Goal: Information Seeking & Learning: Understand process/instructions

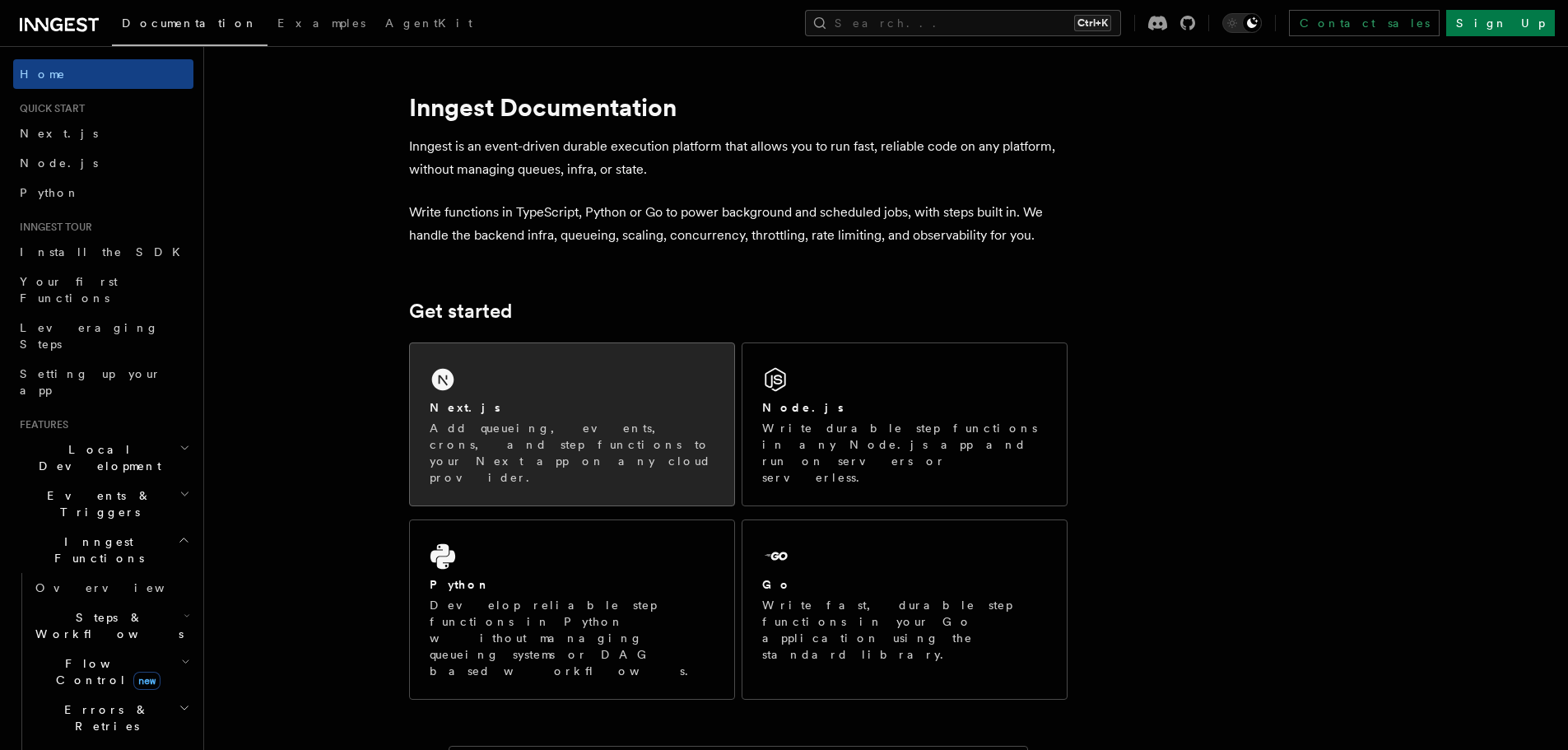
drag, startPoint x: 1528, startPoint y: 1, endPoint x: 629, endPoint y: 423, distance: 993.1
click at [629, 423] on p "Add queueing, events, crons, and step functions to your Next app on any cloud p…" at bounding box center [571, 452] width 284 height 66
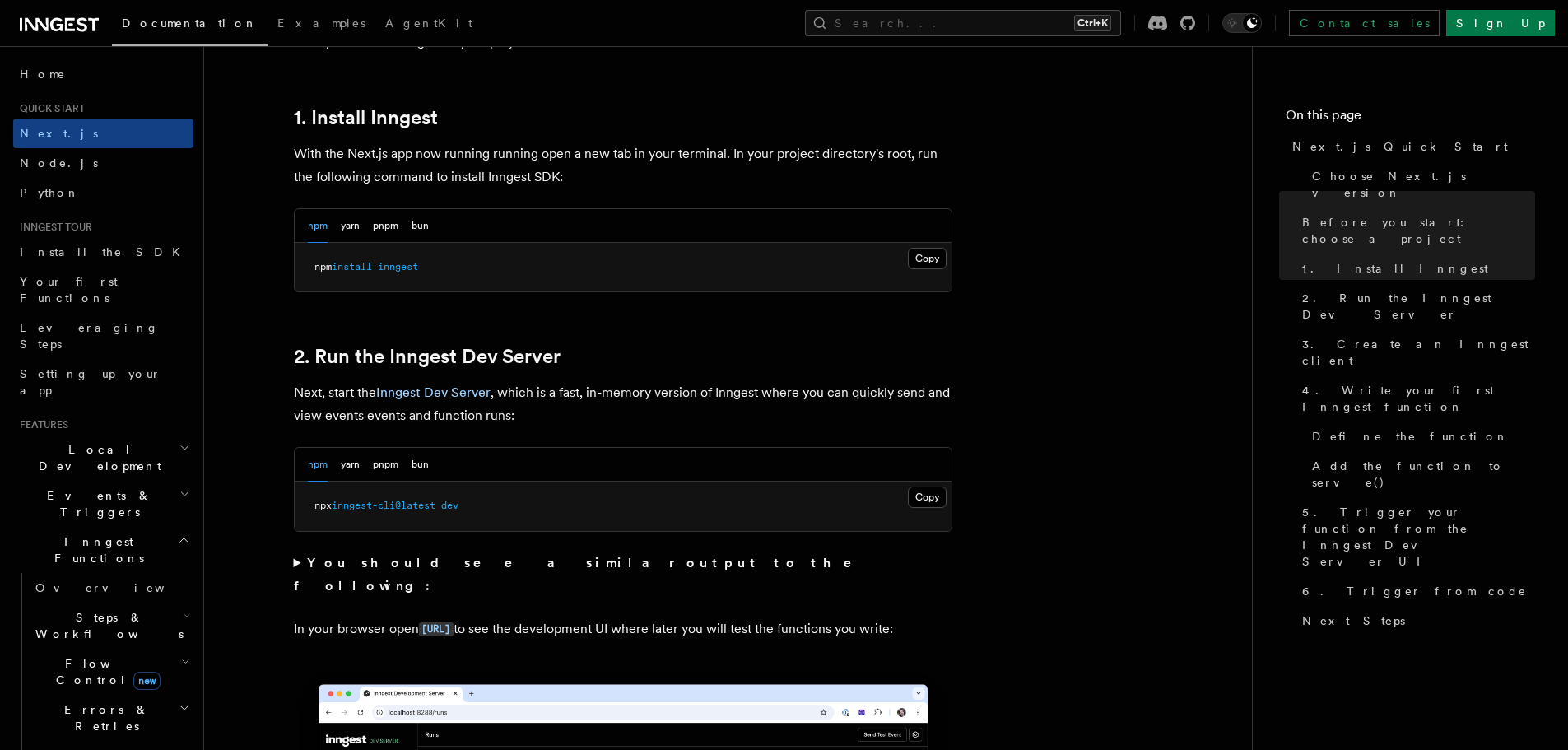
scroll to position [878, 0]
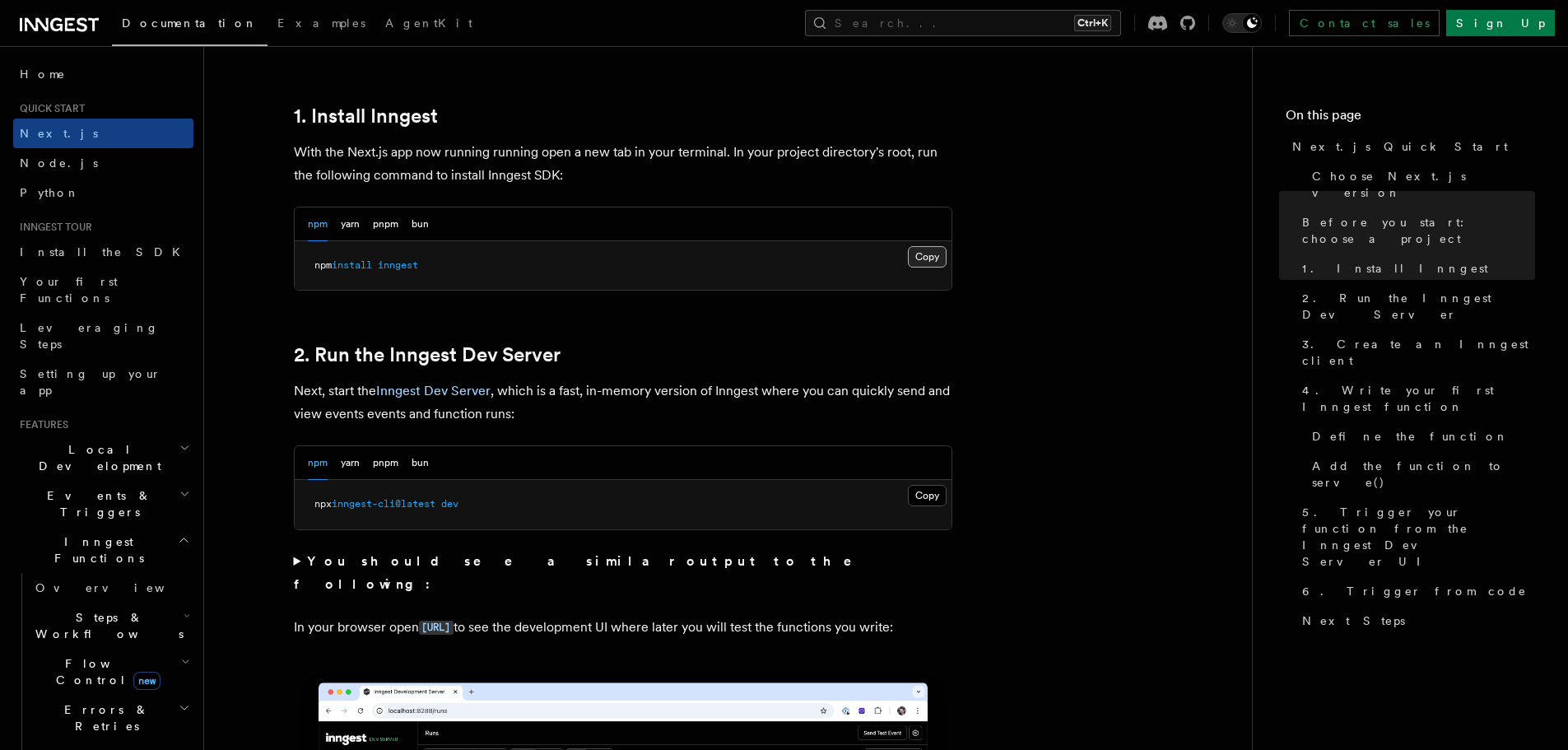
click at [933, 261] on button "Copy Copied" at bounding box center [927, 257] width 39 height 22
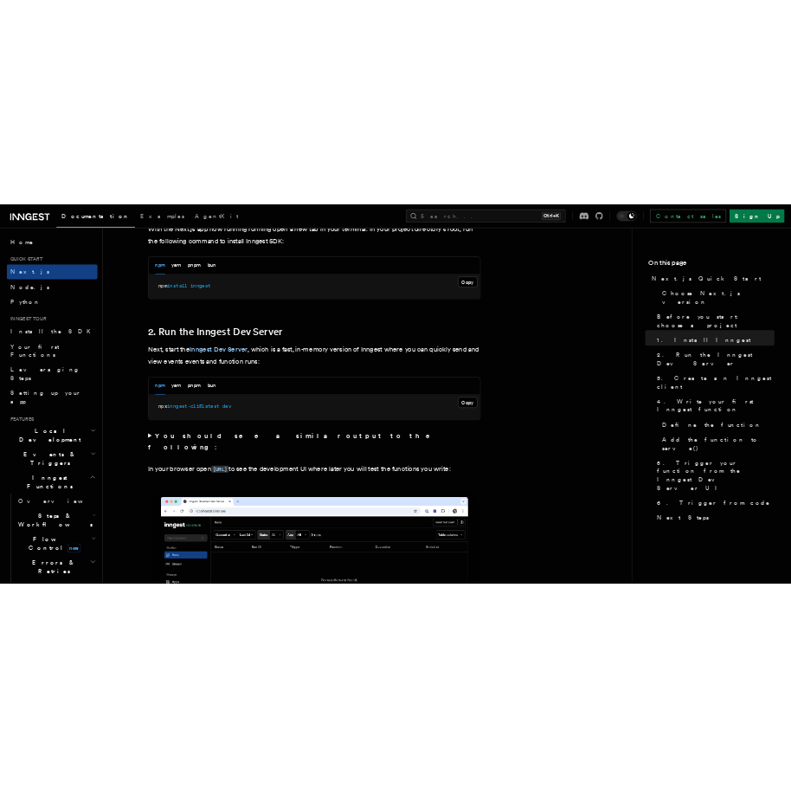
scroll to position [1029, 0]
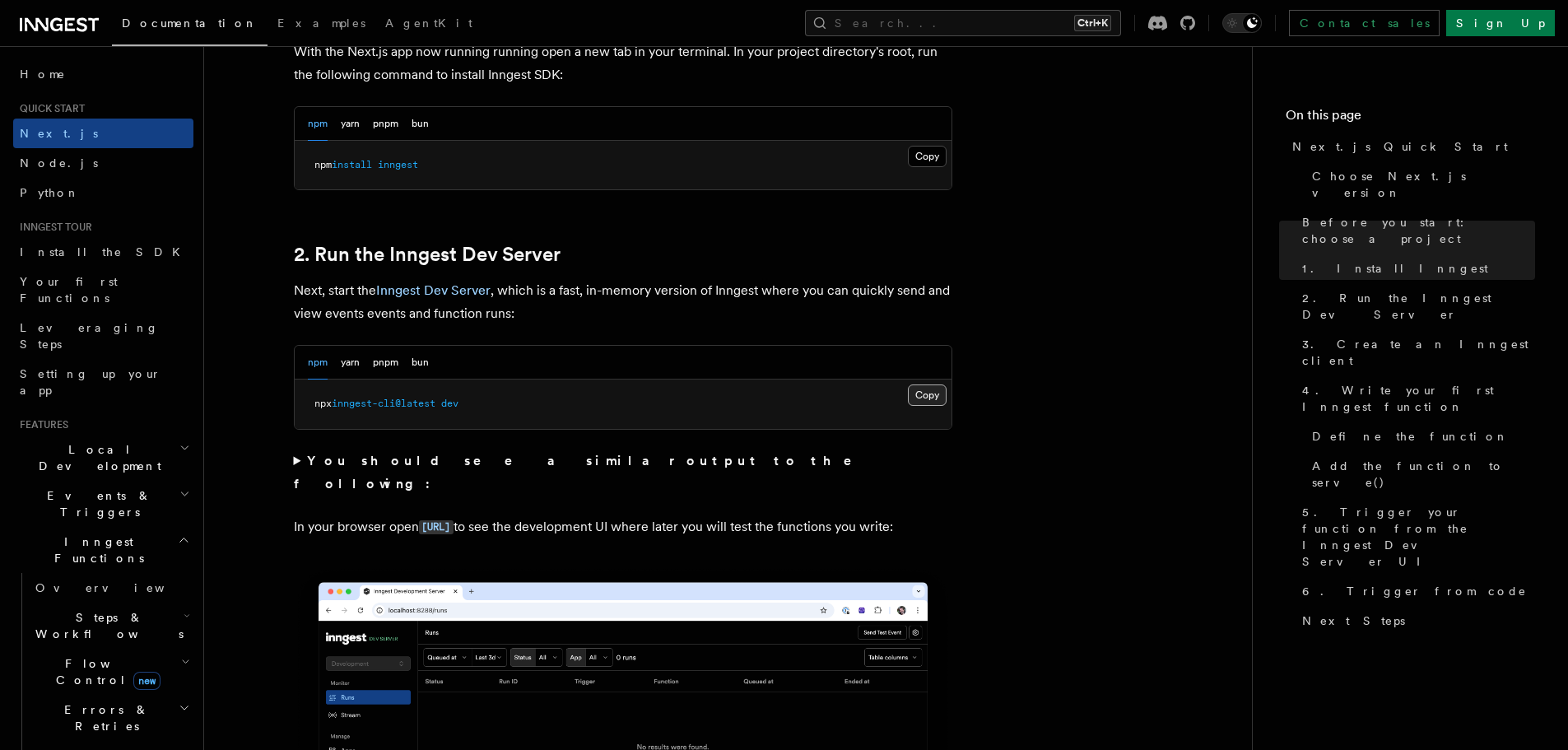
click at [920, 393] on button "Copy Copied" at bounding box center [927, 394] width 39 height 22
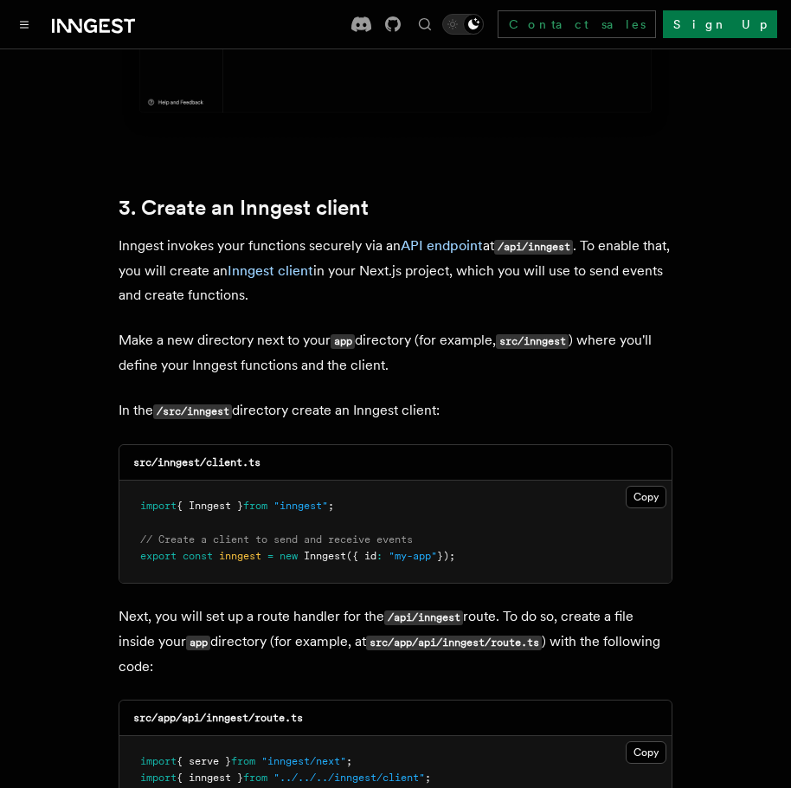
scroll to position [1922, 0]
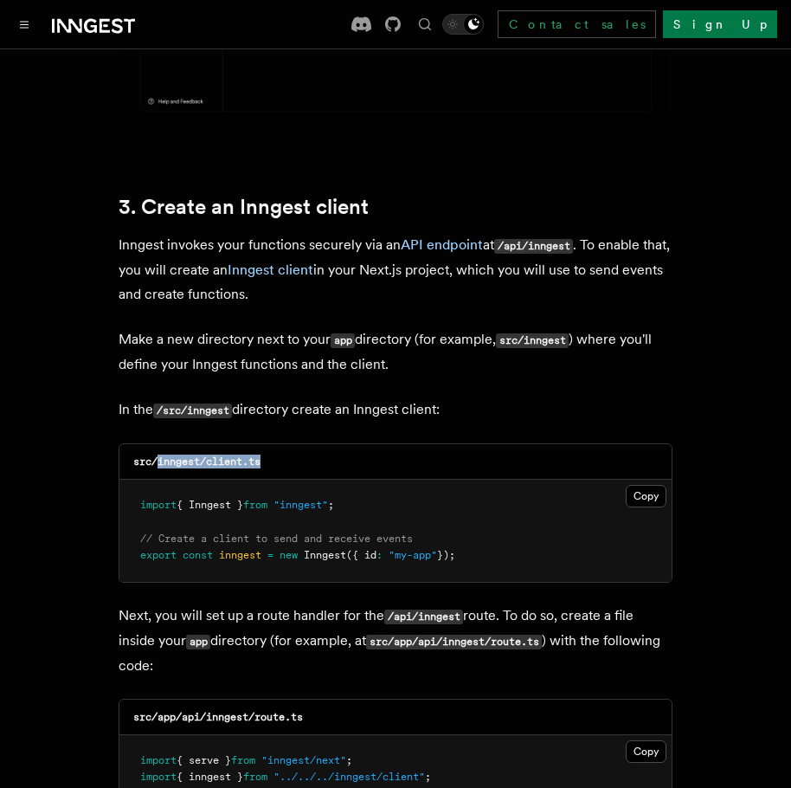
drag, startPoint x: 288, startPoint y: 420, endPoint x: 161, endPoint y: 417, distance: 127.3
click at [161, 444] on div "src/inngest/client.ts" at bounding box center [395, 461] width 552 height 35
copy code "inngest/client.ts"
click at [657, 485] on button "Copy Copied" at bounding box center [646, 496] width 41 height 23
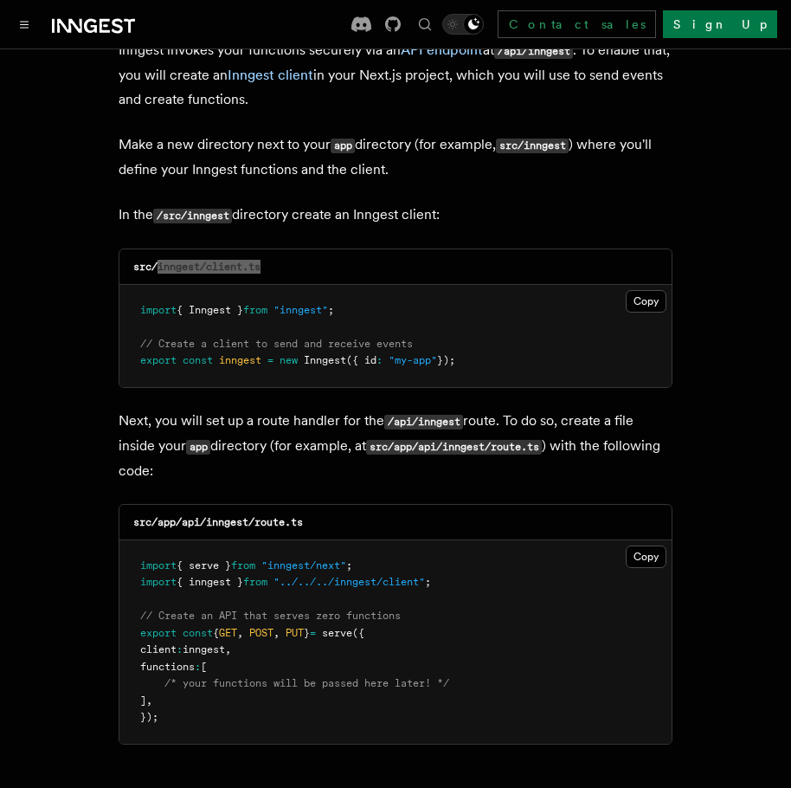
scroll to position [2122, 0]
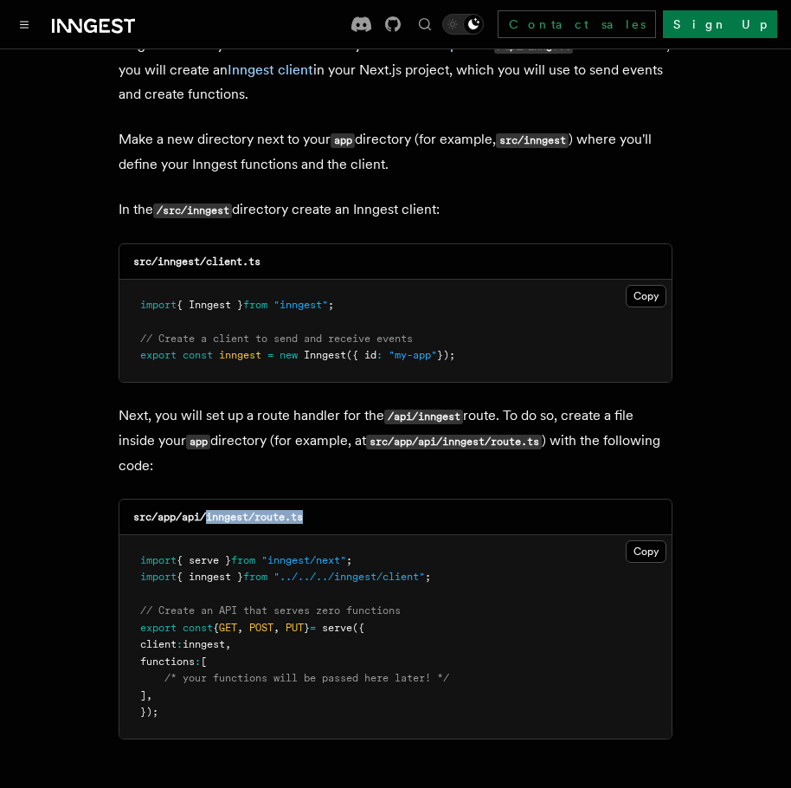
drag, startPoint x: 313, startPoint y: 470, endPoint x: 208, endPoint y: 478, distance: 105.9
click at [208, 499] on div "src/app/api/inngest/route.ts" at bounding box center [395, 516] width 552 height 35
copy code "inngest/route.ts"
click at [646, 540] on button "Copy Copied" at bounding box center [646, 551] width 41 height 23
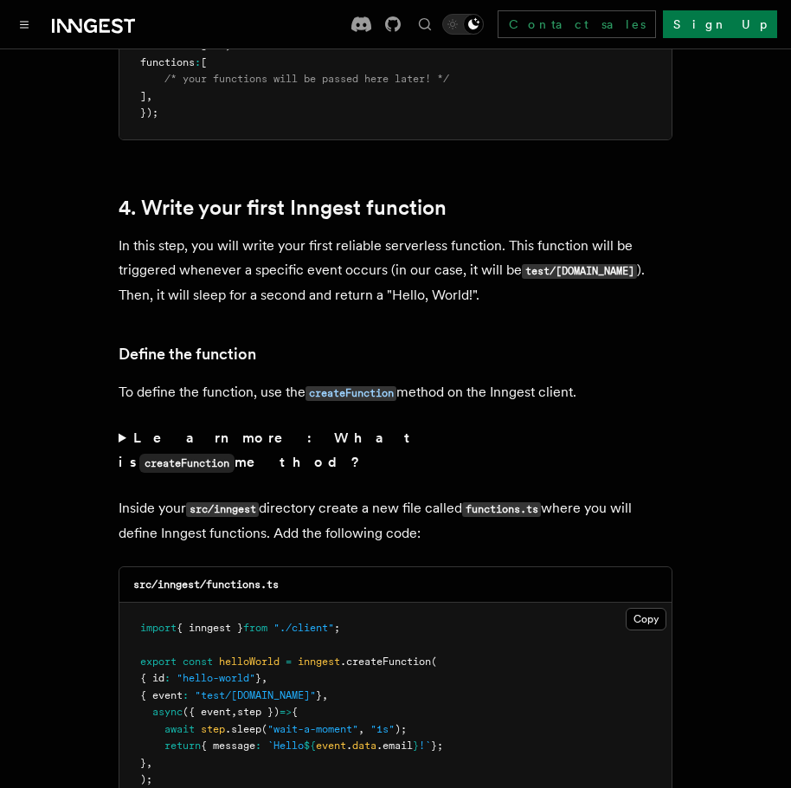
scroll to position [2722, 0]
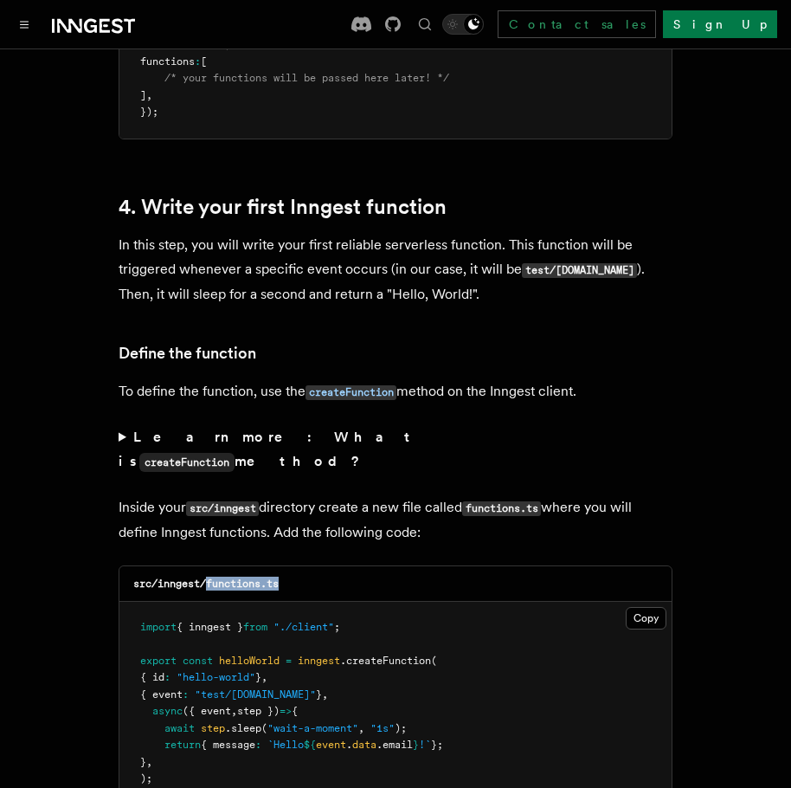
drag, startPoint x: 296, startPoint y: 512, endPoint x: 205, endPoint y: 516, distance: 91.0
click at [205, 566] on div "src/inngest/functions.ts" at bounding box center [395, 583] width 552 height 35
copy code "functions.ts"
click at [640, 607] on button "Copy Copied" at bounding box center [646, 618] width 41 height 23
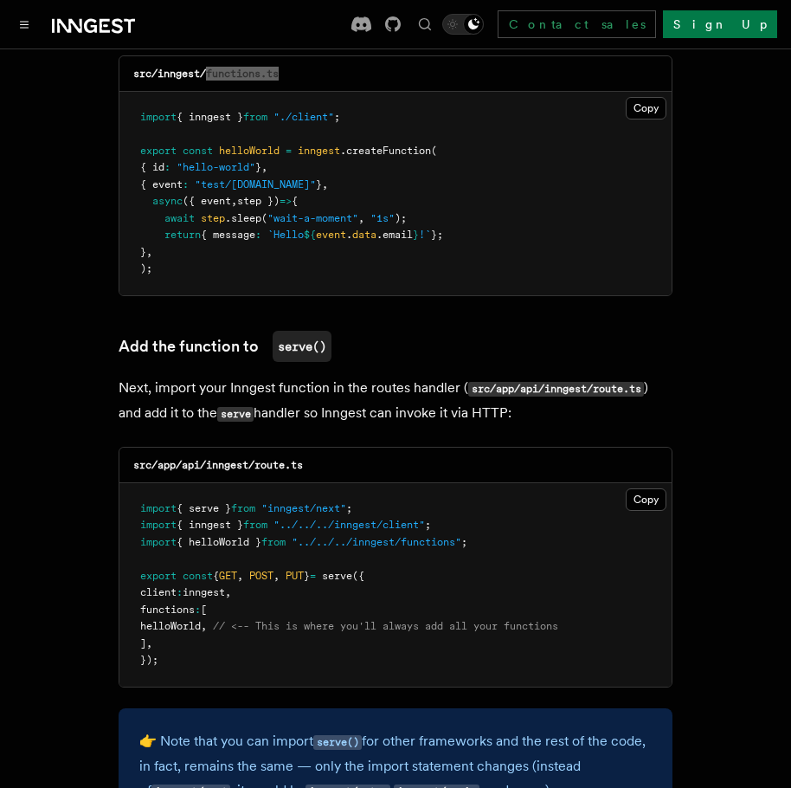
scroll to position [3233, 0]
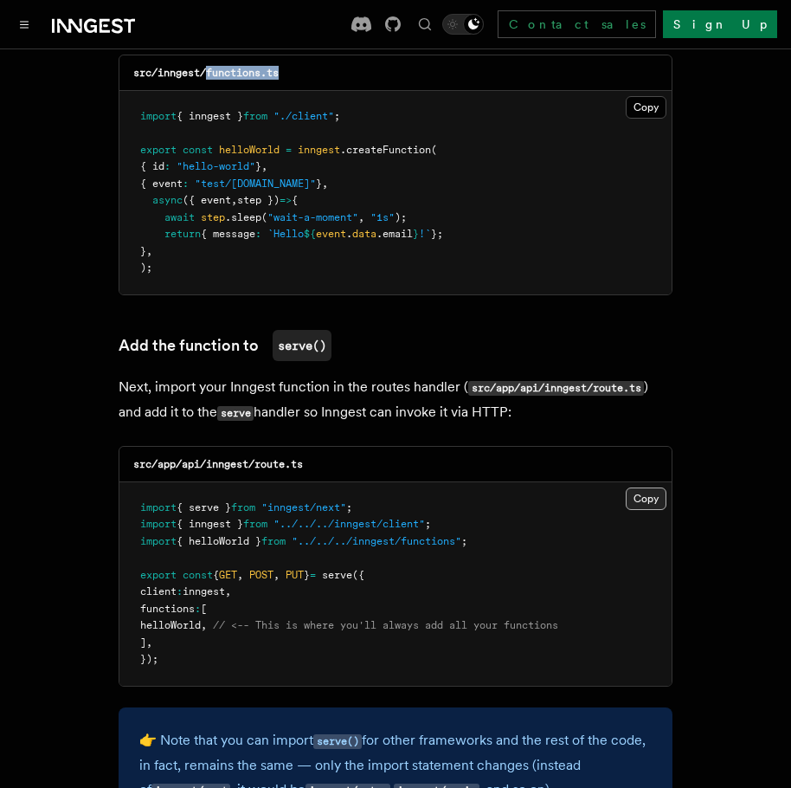
click at [653, 487] on button "Copy Copied" at bounding box center [646, 498] width 41 height 23
click at [201, 619] on span "helloWorld" at bounding box center [170, 625] width 61 height 12
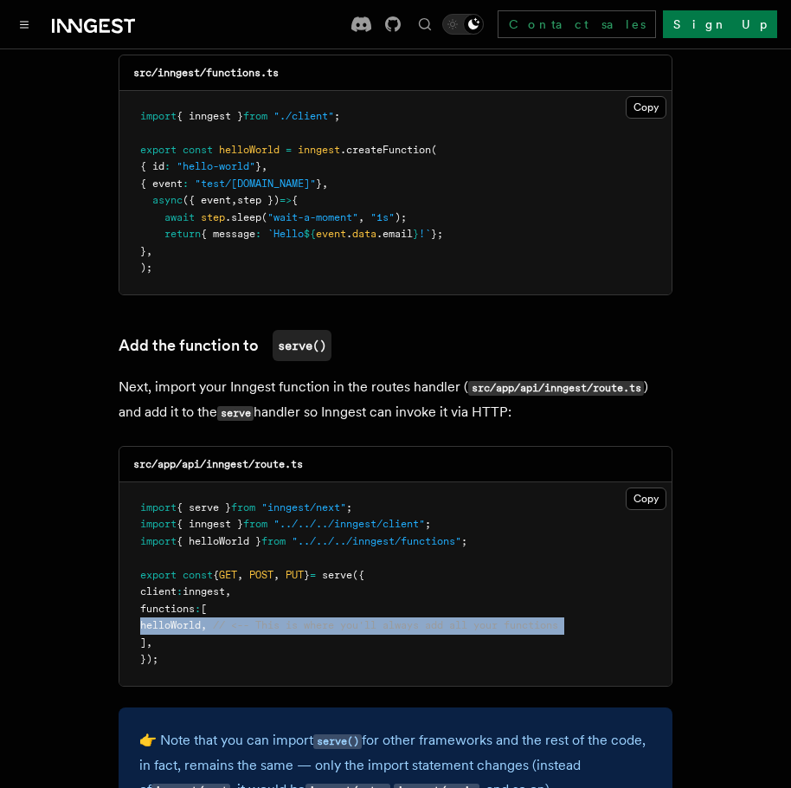
click at [201, 619] on span "helloWorld" at bounding box center [170, 625] width 61 height 12
copy code "helloWorld , // <-- This is where you'll always add all your functions"
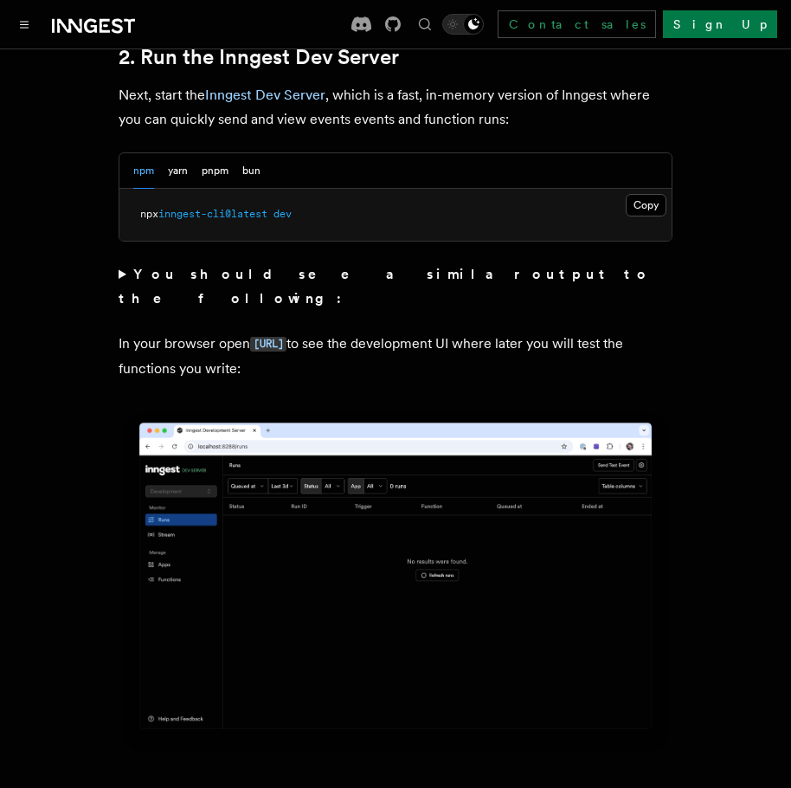
scroll to position [1304, 0]
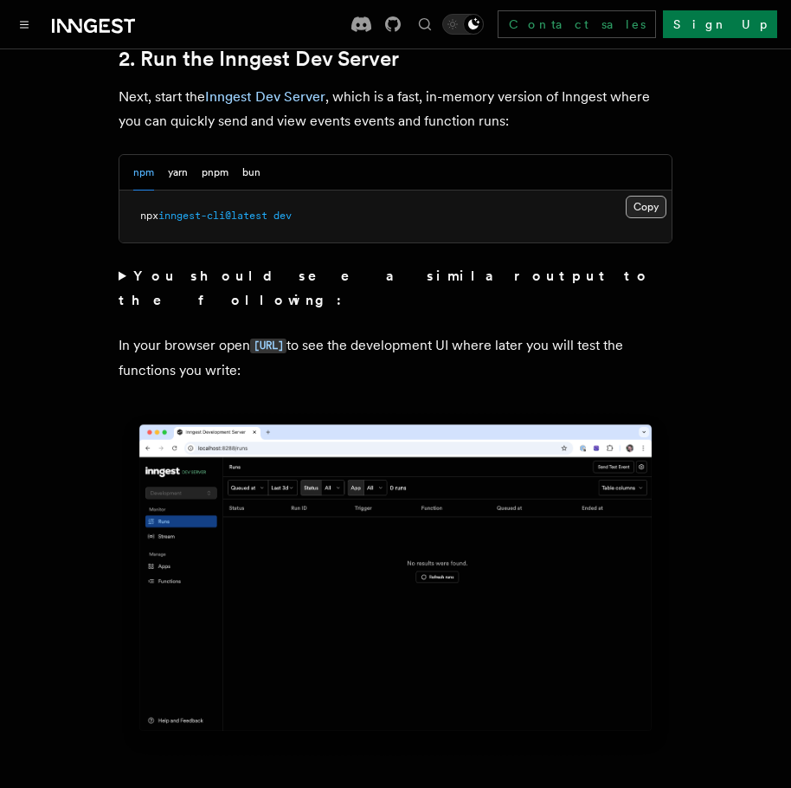
click at [653, 196] on button "Copy Copied" at bounding box center [646, 207] width 41 height 23
